Goal: Find specific fact: Find specific fact

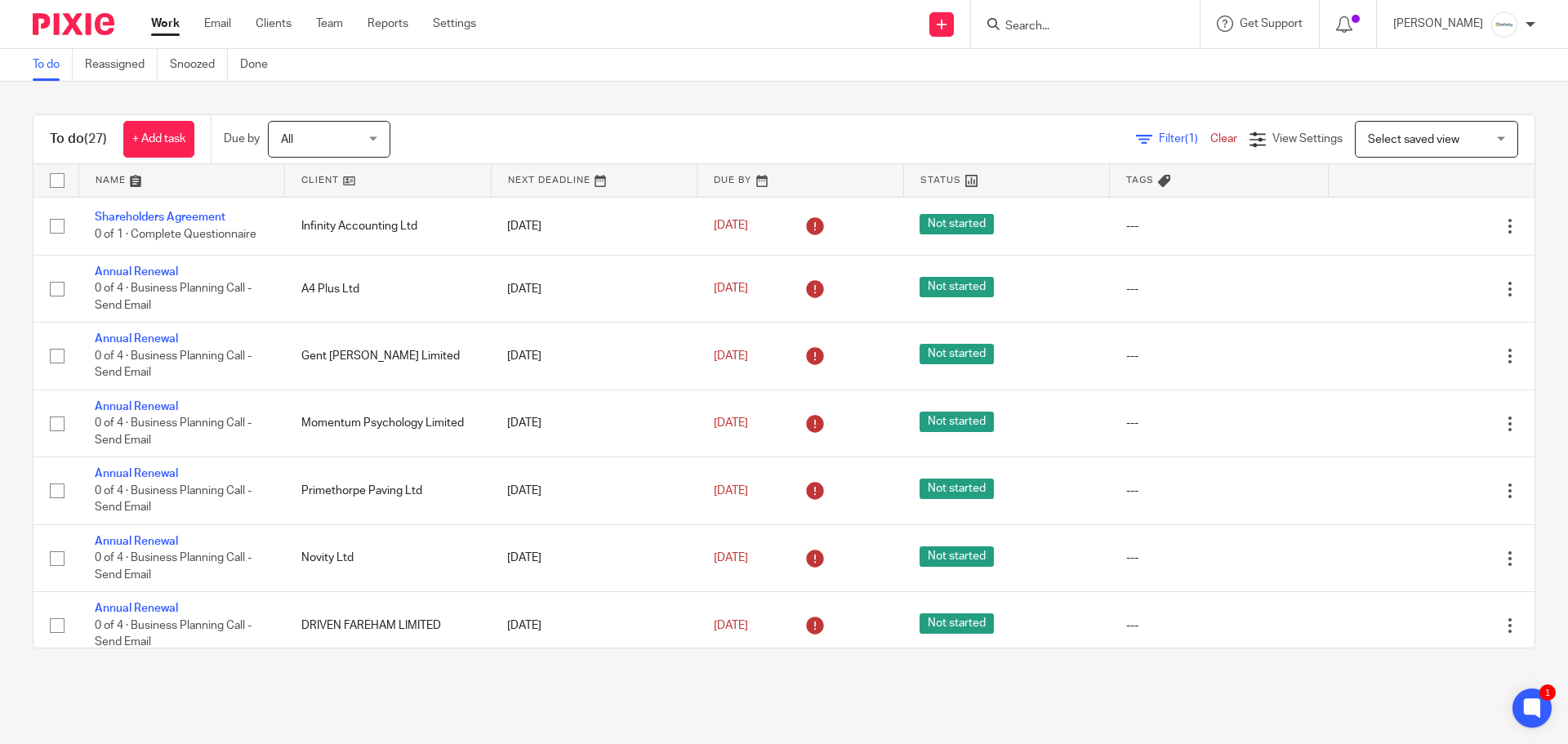
scroll to position [1408, 0]
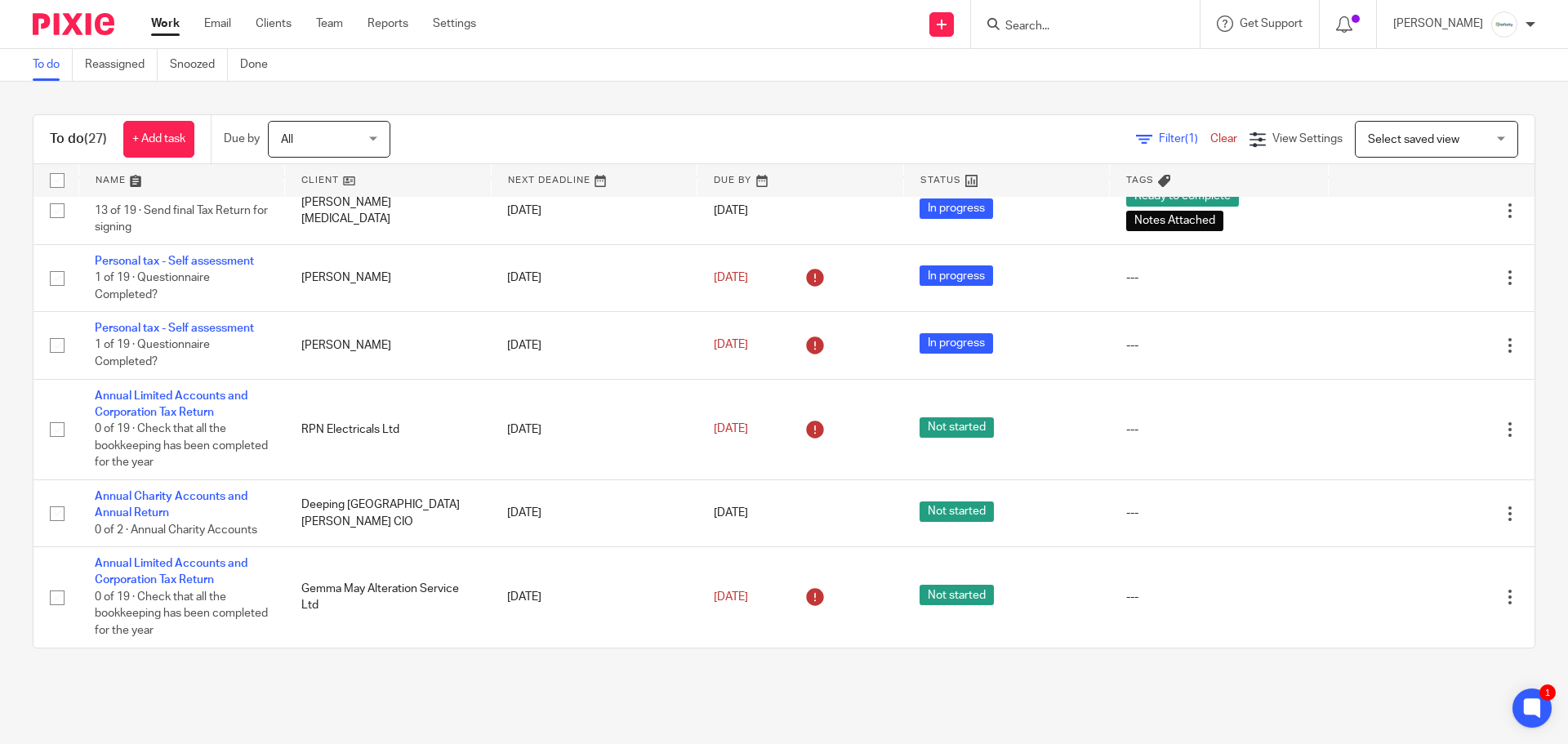
click at [1121, 29] on input "Search" at bounding box center [1078, 27] width 147 height 15
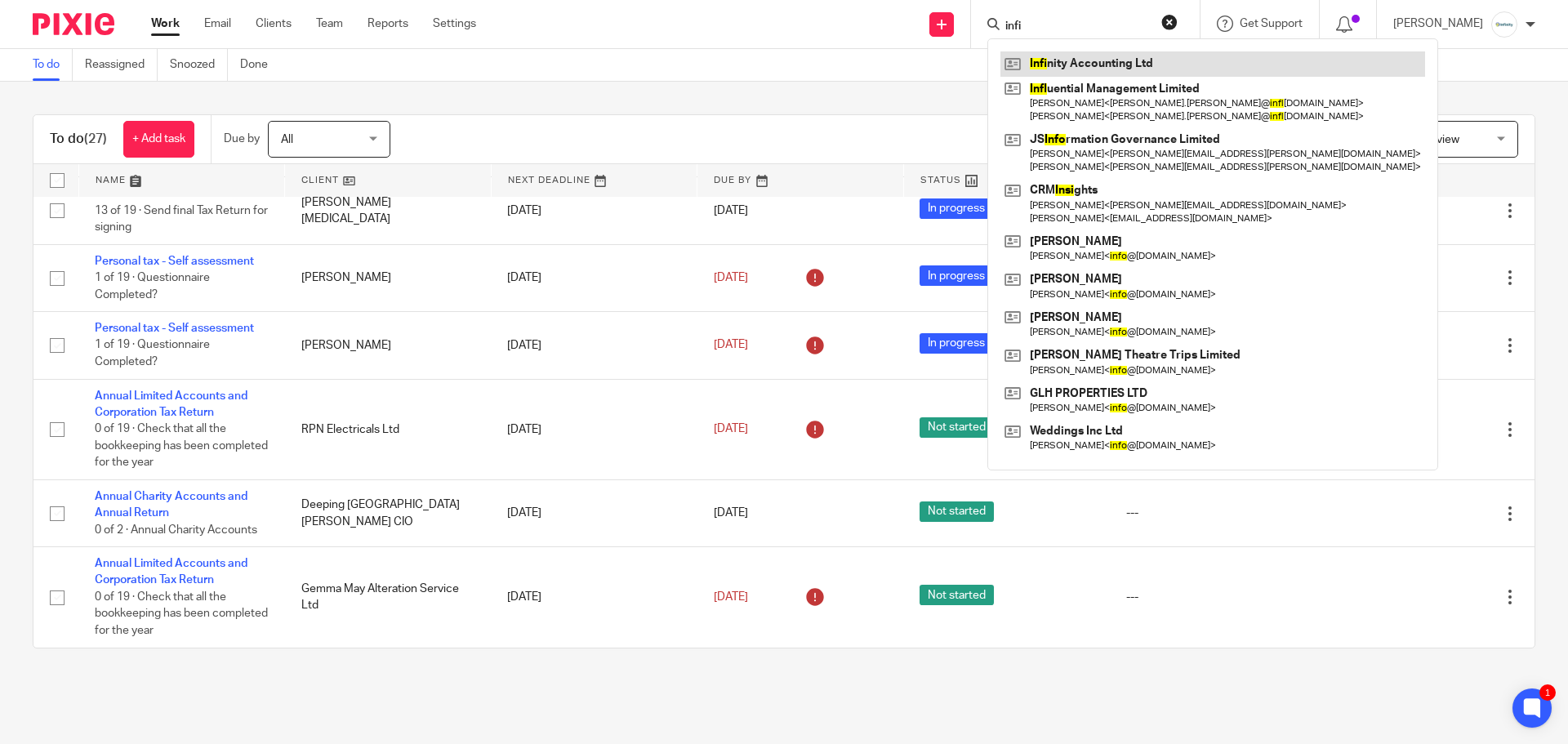
type input "infi"
click at [1122, 65] on link at bounding box center [1213, 64] width 424 height 25
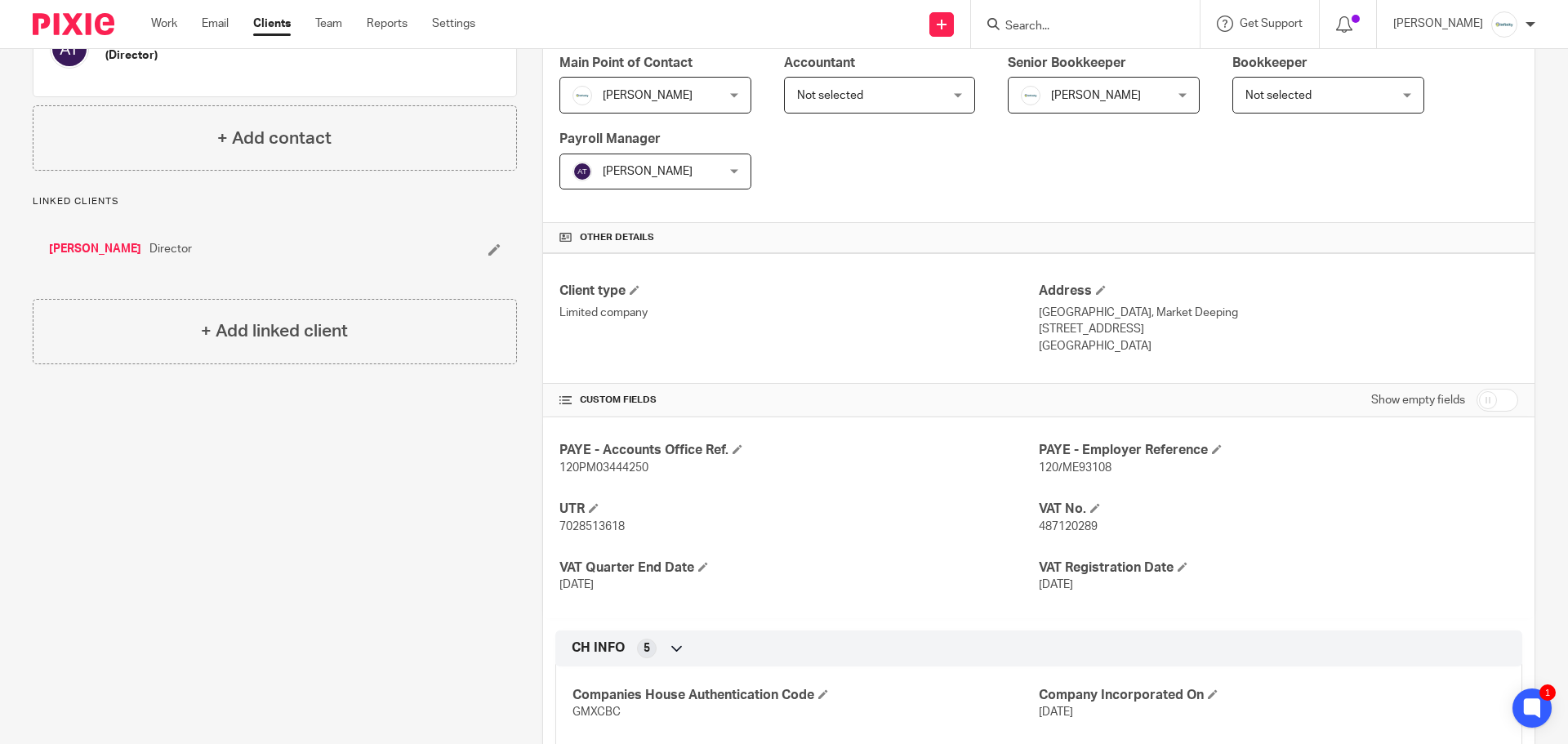
scroll to position [490, 0]
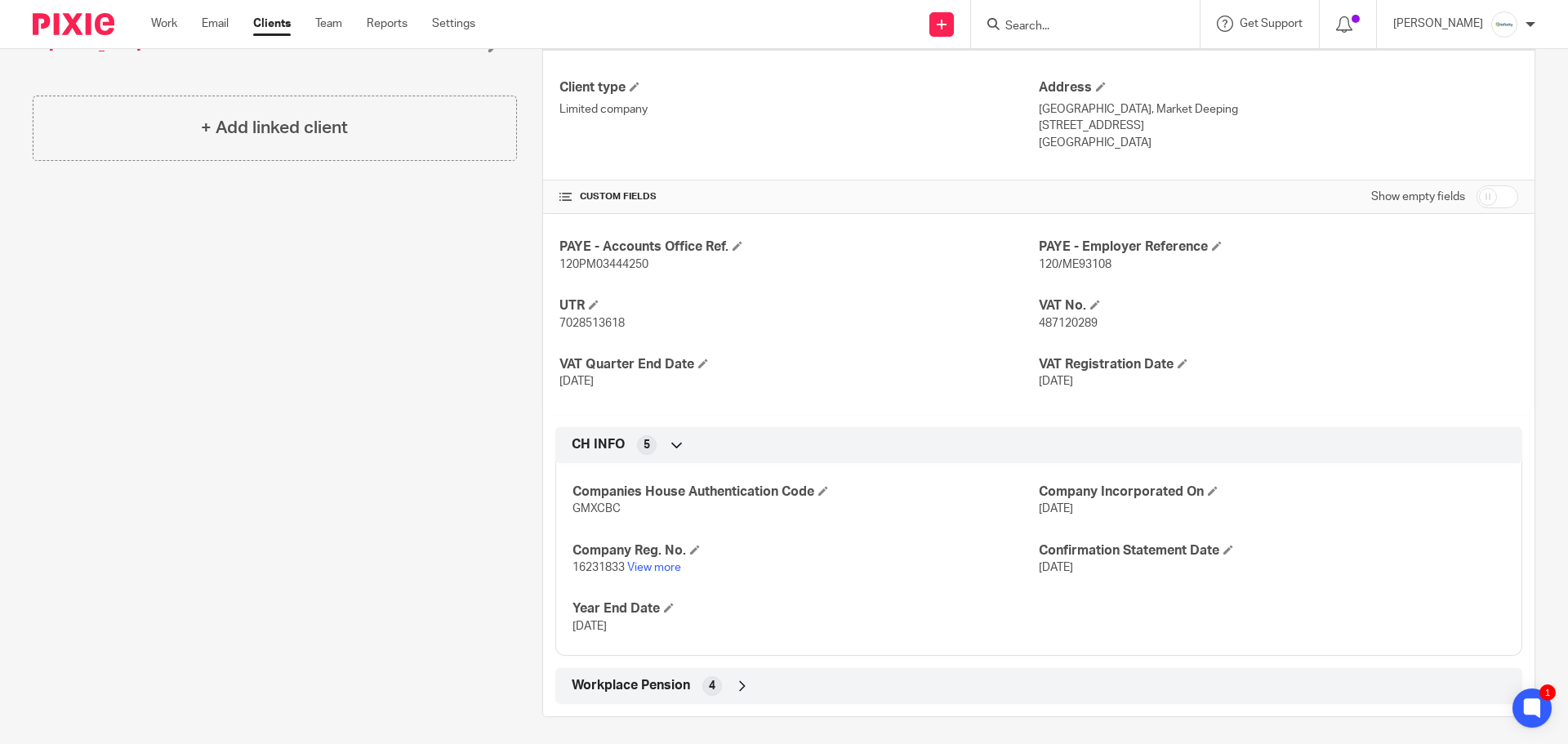
click at [591, 566] on span "16231833" at bounding box center [599, 568] width 52 height 12
copy p "16231833"
drag, startPoint x: 1163, startPoint y: 126, endPoint x: 1031, endPoint y: 111, distance: 132.8
click at [1039, 111] on div "Address [GEOGRAPHIC_DATA], Market Deeping [STREET_ADDRESS] [GEOGRAPHIC_DATA]" at bounding box center [1278, 115] width 480 height 72
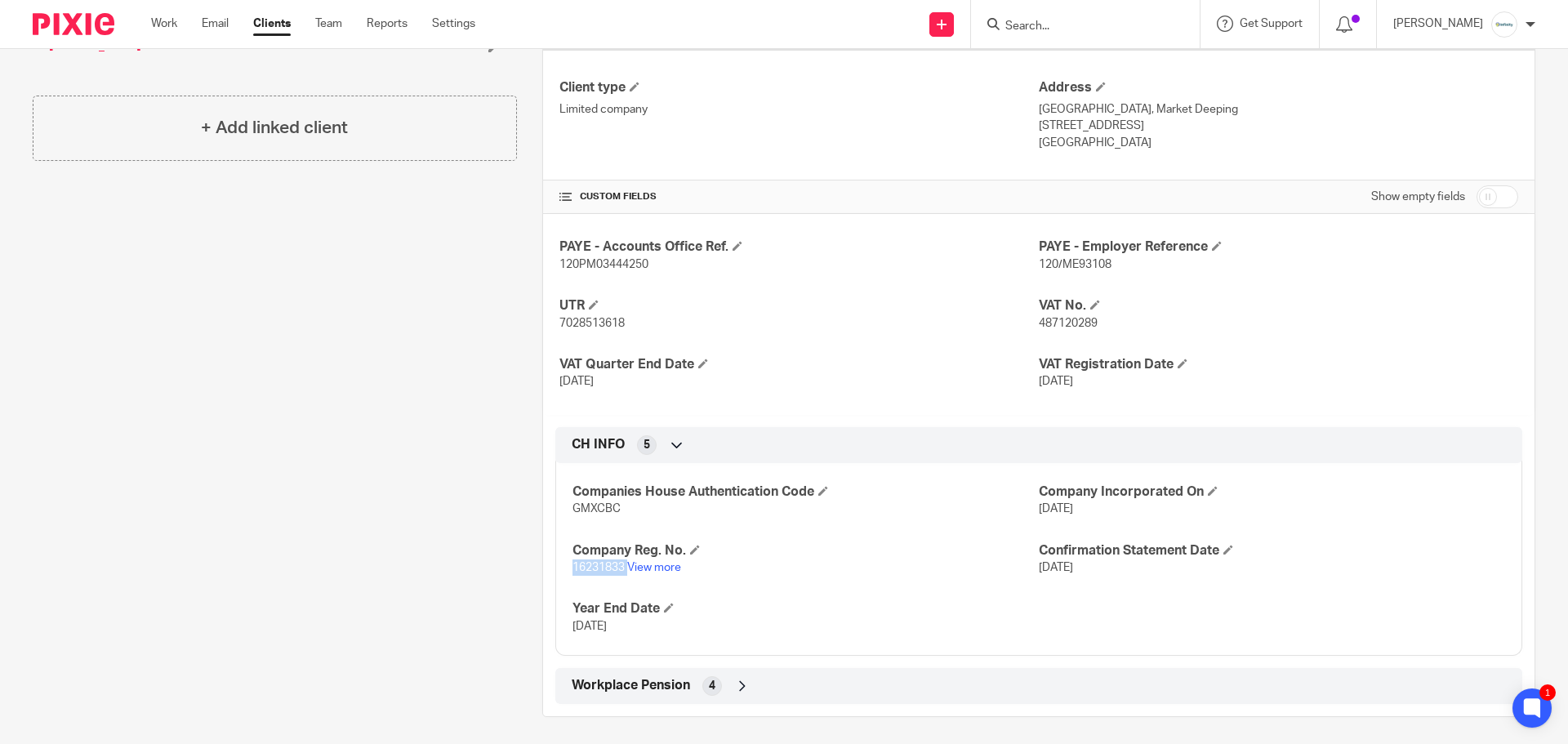
copy div "[GEOGRAPHIC_DATA][STREET_ADDRESS]"
